Goal: Information Seeking & Learning: Understand process/instructions

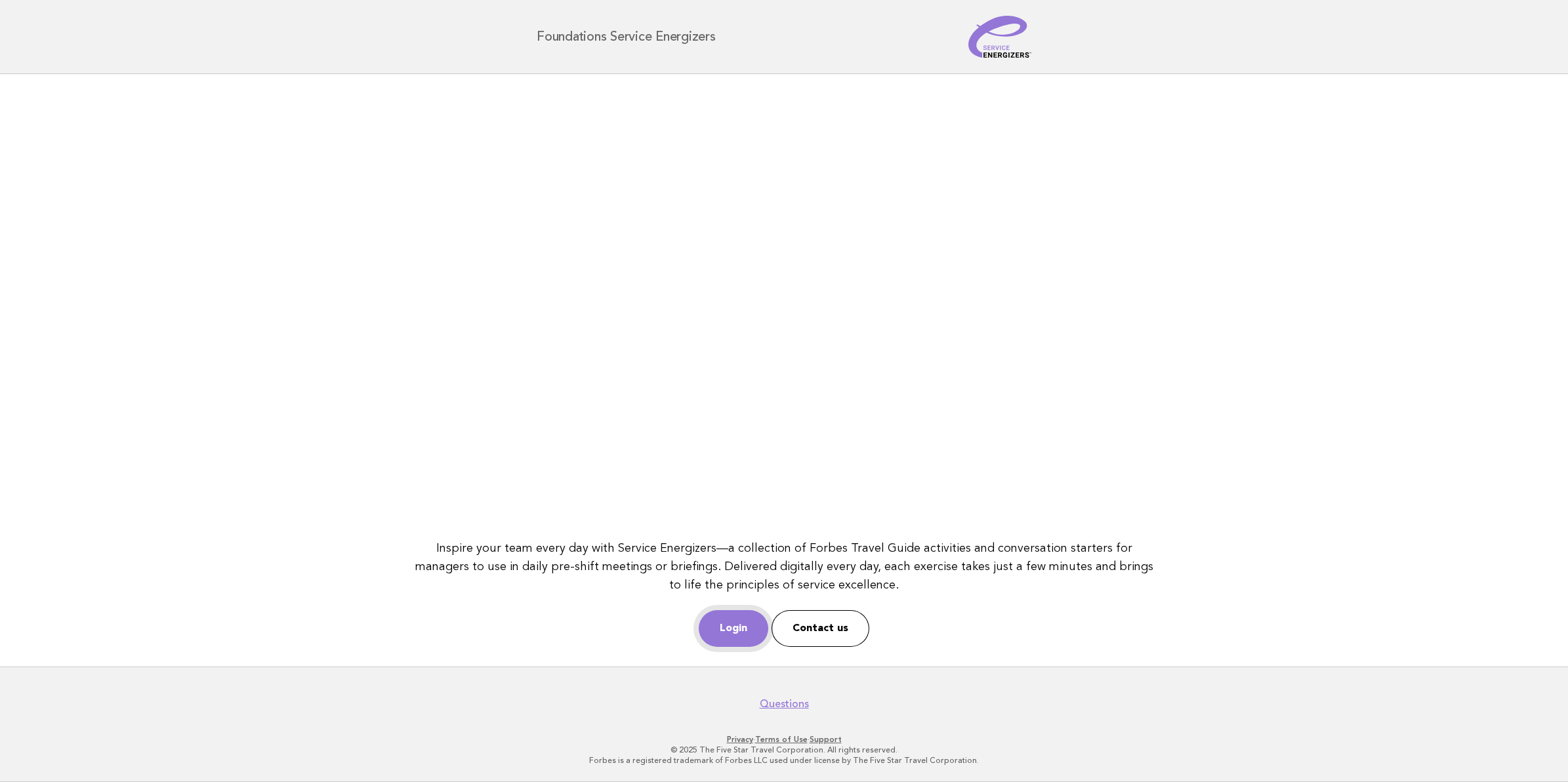
click at [741, 622] on link "Login" at bounding box center [733, 629] width 69 height 37
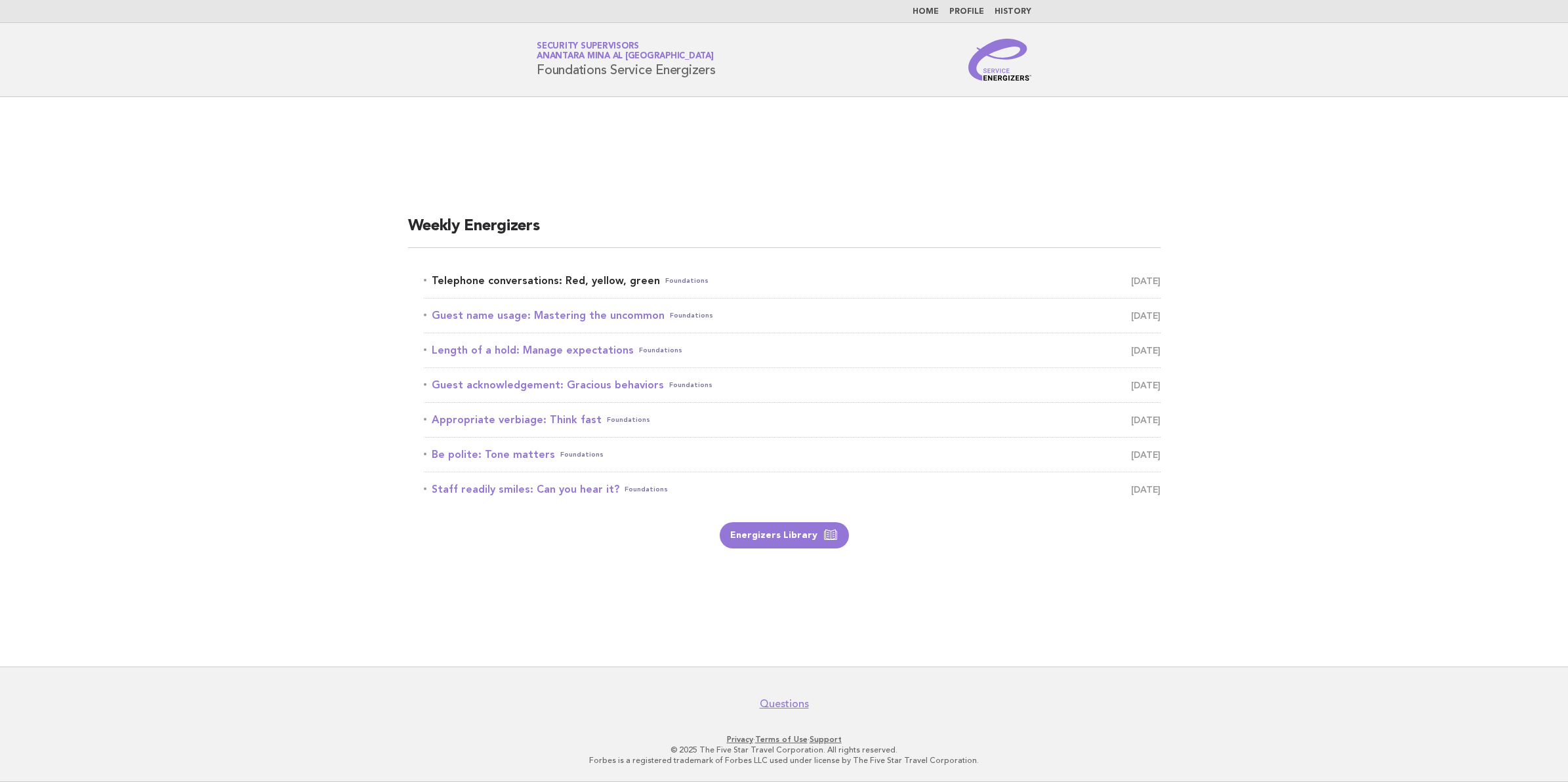
click at [597, 277] on link "Telephone conversations: Red, yellow, green Foundations [DATE]" at bounding box center [792, 281] width 737 height 18
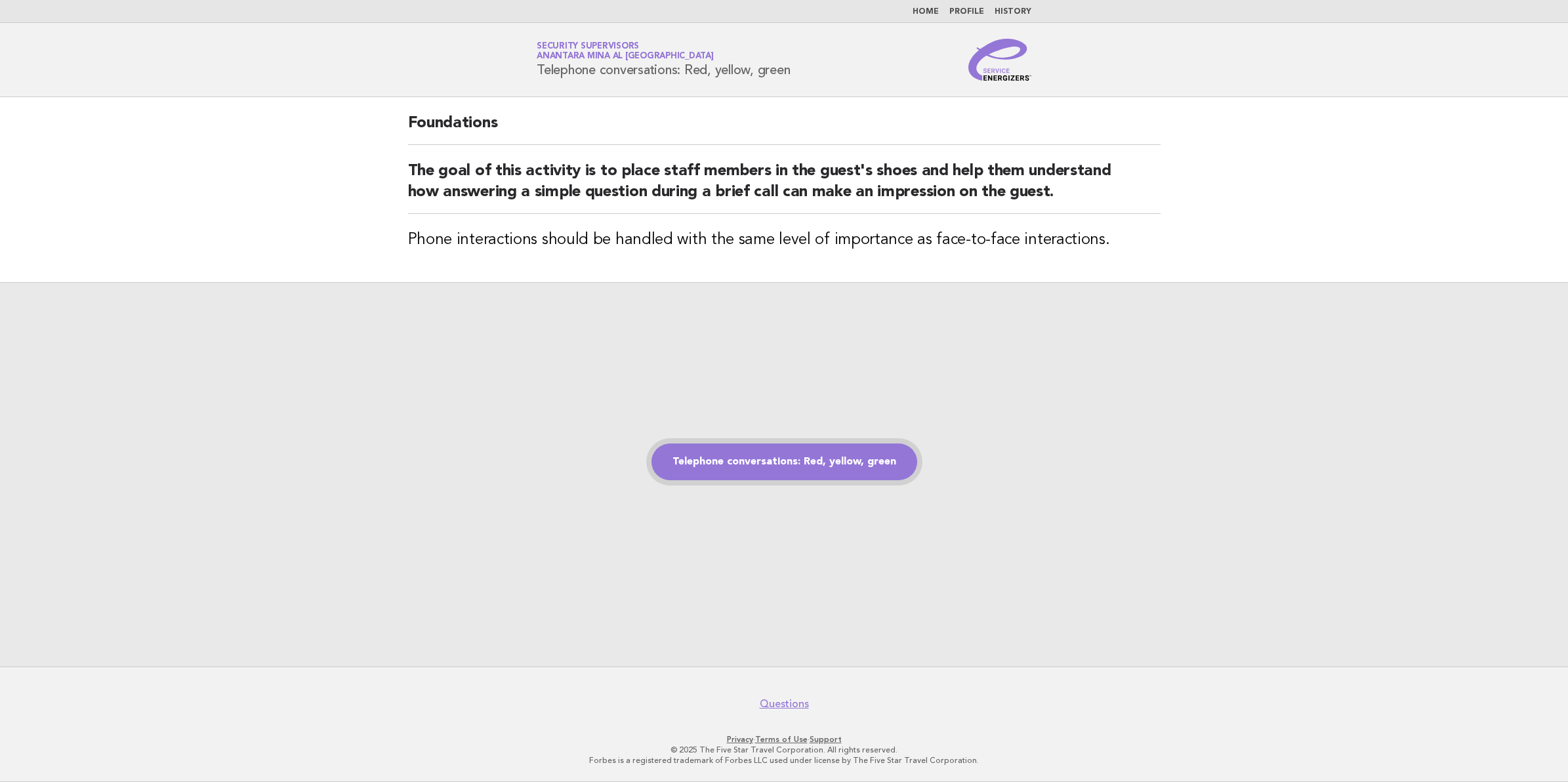
click at [791, 458] on link "Telephone conversations: Red, yellow, green" at bounding box center [784, 462] width 266 height 37
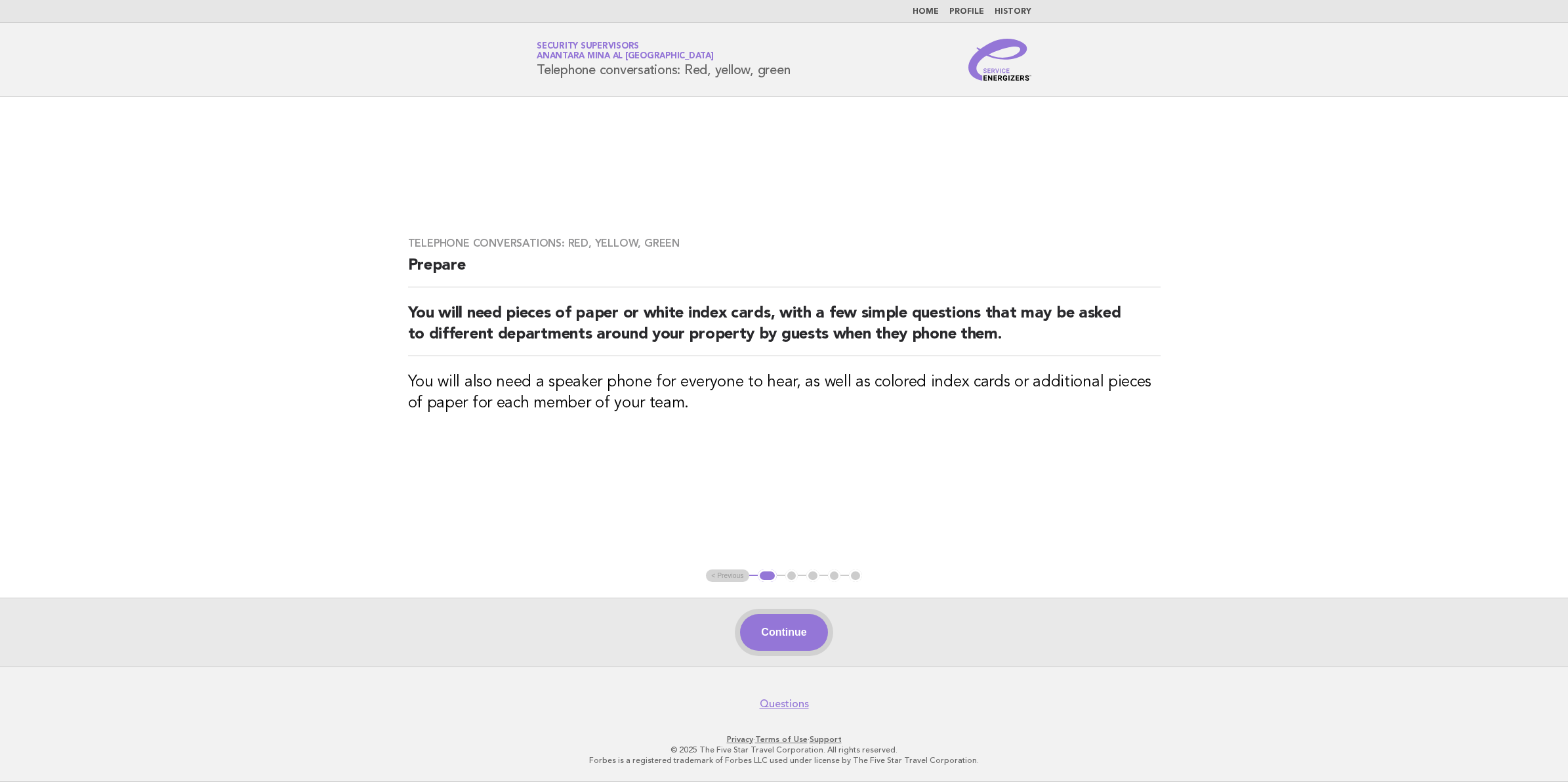
click at [781, 638] on button "Continue" at bounding box center [784, 632] width 88 height 37
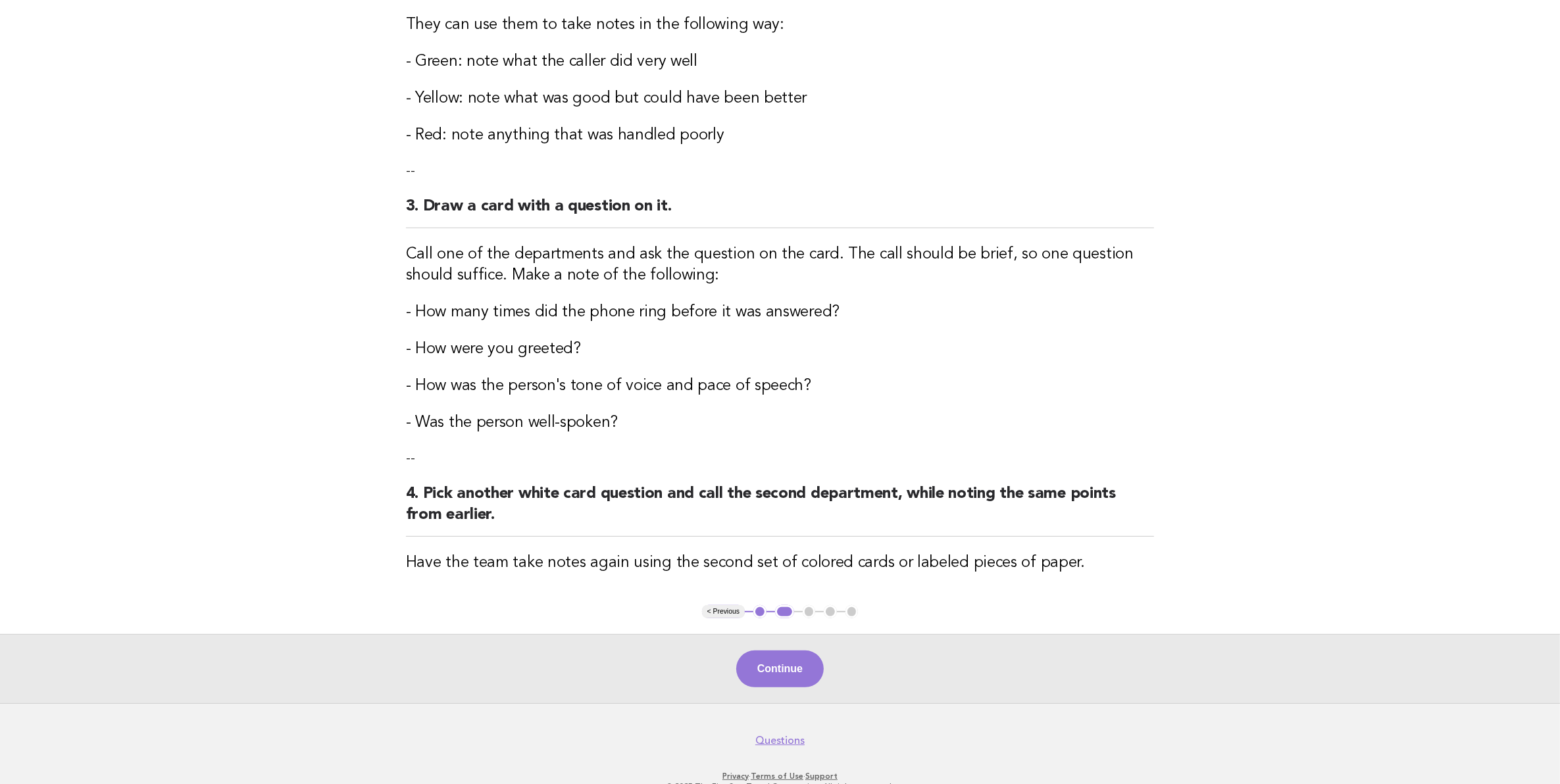
scroll to position [411, 0]
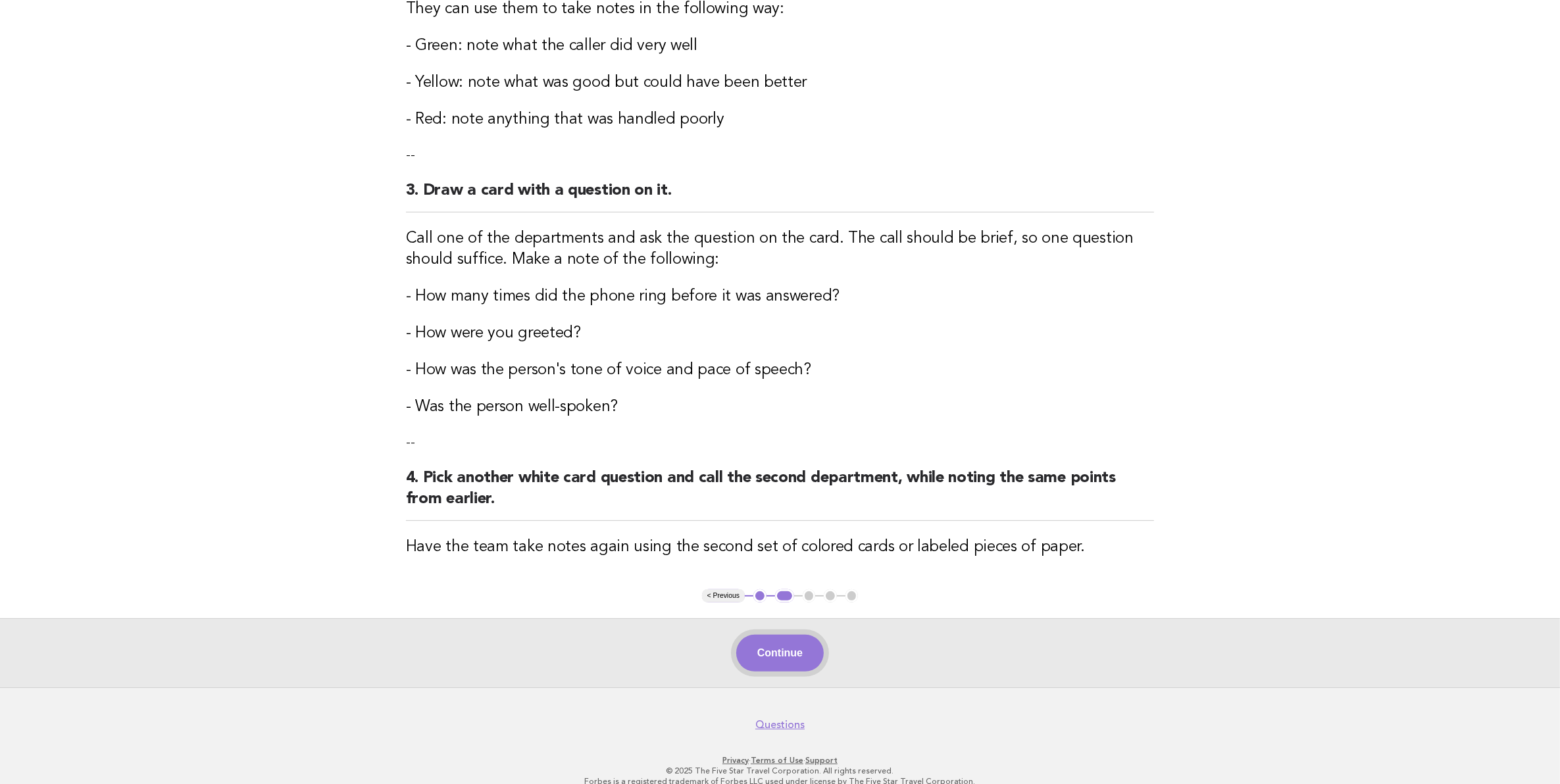
click at [783, 646] on button "Continue" at bounding box center [780, 653] width 88 height 37
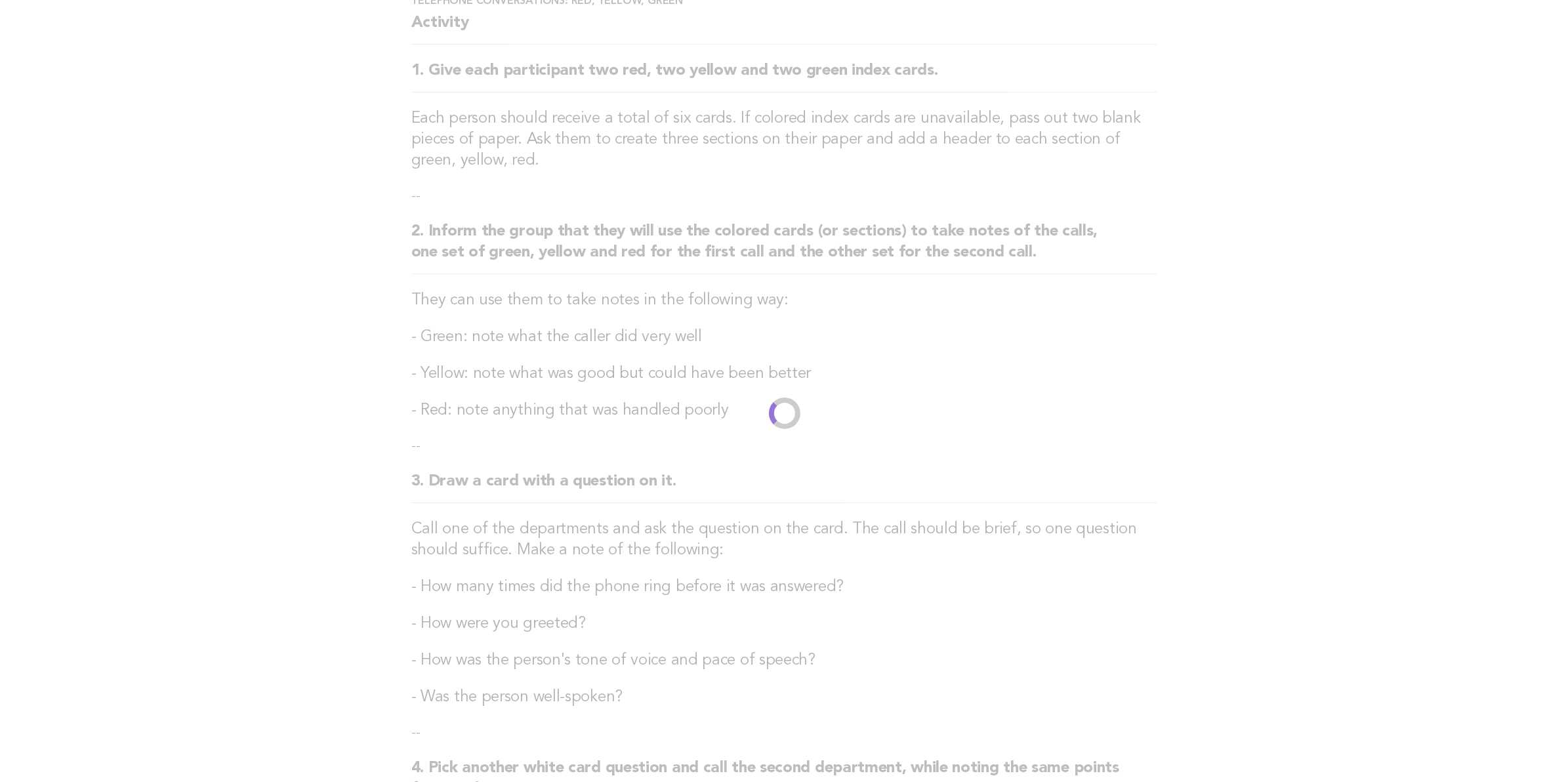
scroll to position [0, 0]
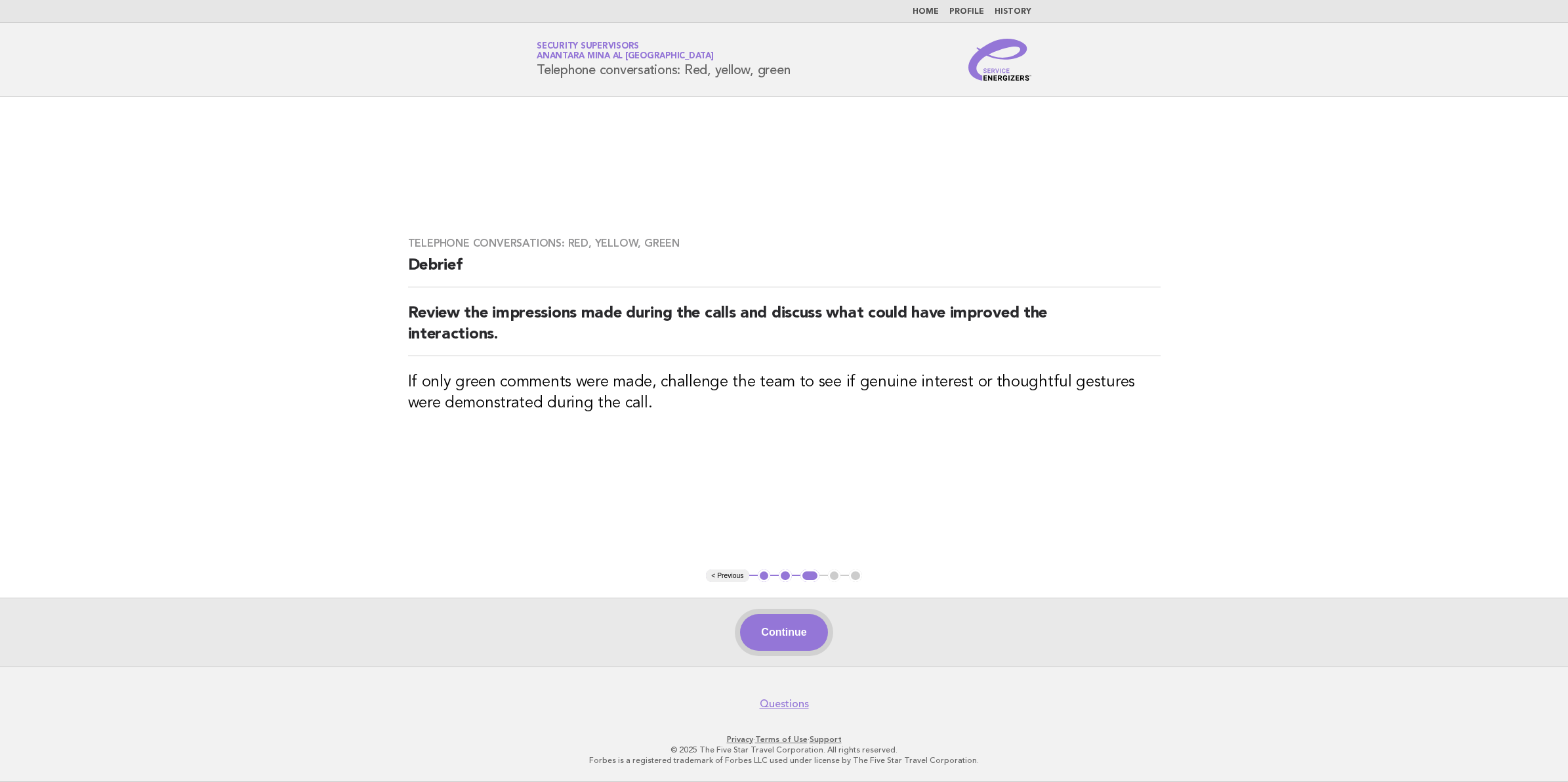
click at [791, 624] on button "Continue" at bounding box center [784, 632] width 88 height 37
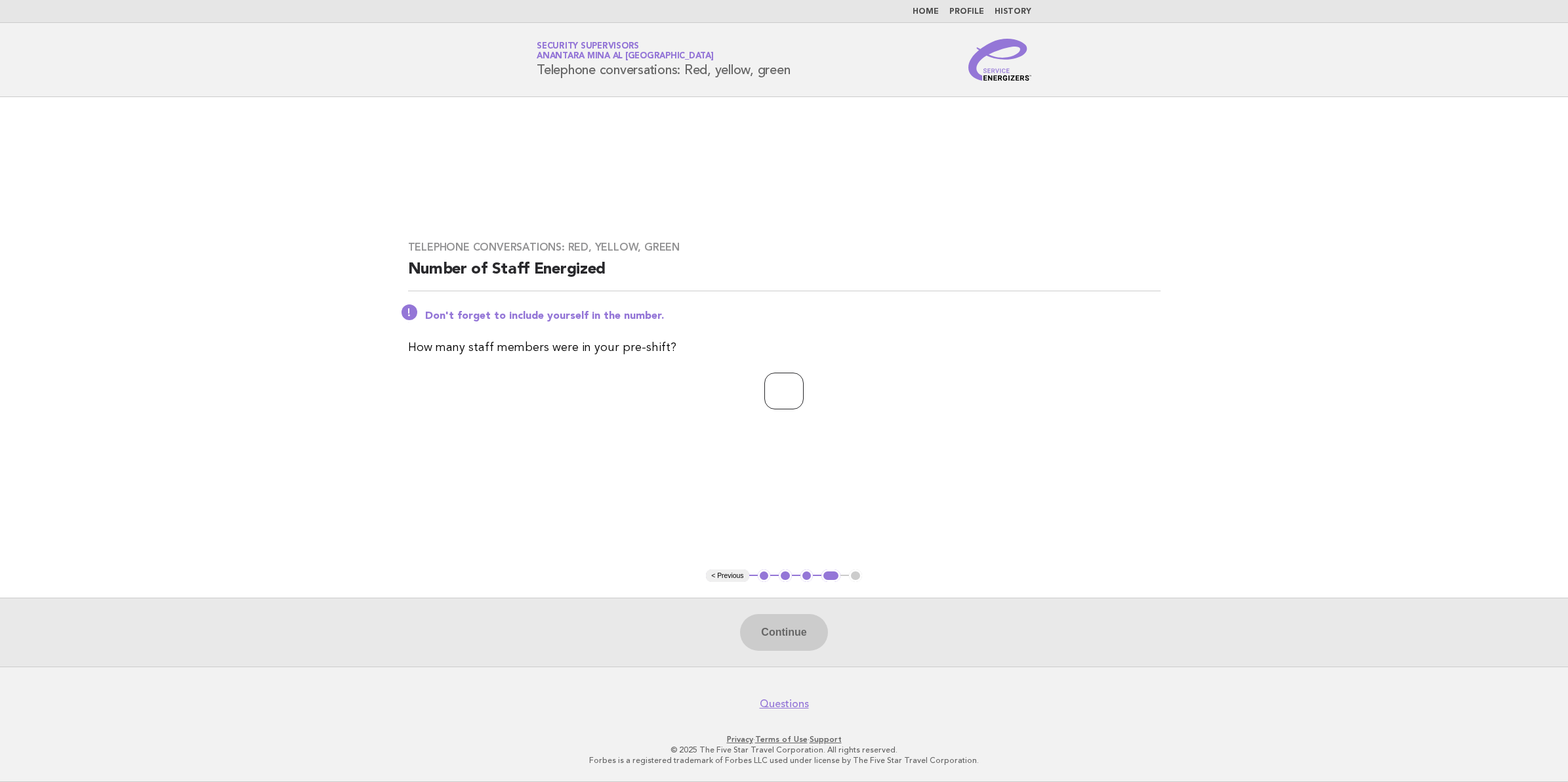
click at [788, 388] on input "number" at bounding box center [784, 391] width 39 height 37
type input "**"
click at [756, 627] on button "Continue" at bounding box center [784, 632] width 88 height 37
